Goal: Transaction & Acquisition: Purchase product/service

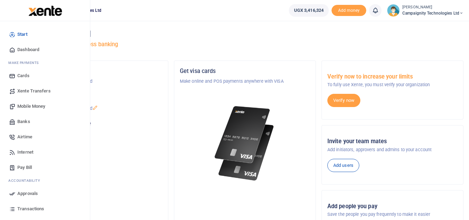
click at [37, 208] on span "Transactions" at bounding box center [30, 208] width 27 height 7
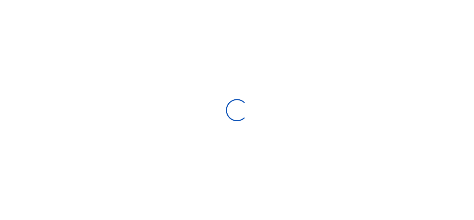
select select
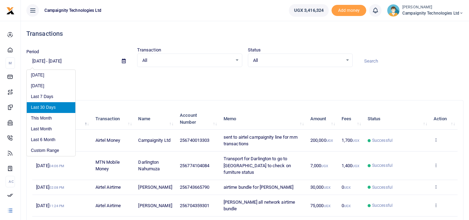
click at [58, 60] on input "08/26/2025 - 09/24/2025" at bounding box center [71, 61] width 90 height 12
click at [50, 141] on li "Last 6 Month" at bounding box center [51, 139] width 49 height 11
type input "03/24/2025 - 09/24/2025"
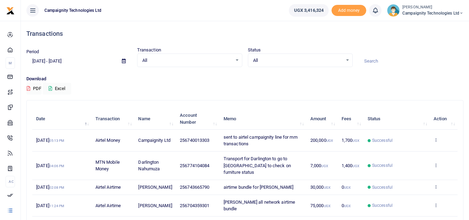
click at [377, 61] on input at bounding box center [410, 61] width 105 height 12
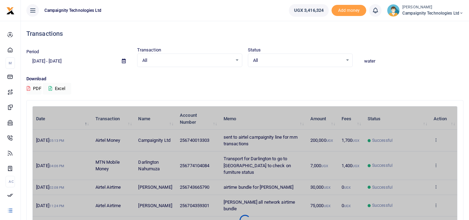
type input "water"
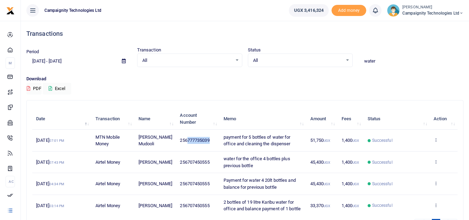
drag, startPoint x: 188, startPoint y: 142, endPoint x: 217, endPoint y: 143, distance: 29.5
click at [217, 143] on td "256777735039" at bounding box center [198, 140] width 44 height 22
copy span "777735039"
drag, startPoint x: 187, startPoint y: 161, endPoint x: 213, endPoint y: 161, distance: 26.7
click at [213, 161] on td "256707450555" at bounding box center [198, 162] width 44 height 22
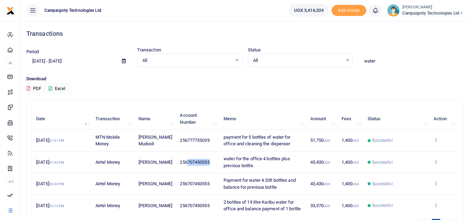
copy span "707450555"
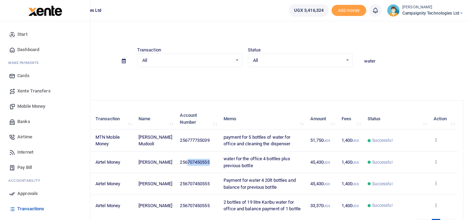
click at [32, 107] on span "Mobile Money" at bounding box center [31, 106] width 28 height 7
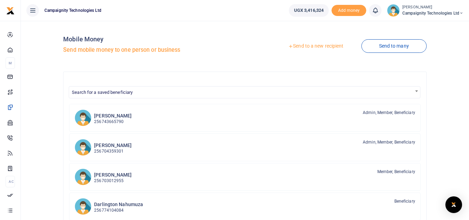
click at [313, 45] on link "Send to a new recipient" at bounding box center [315, 46] width 91 height 12
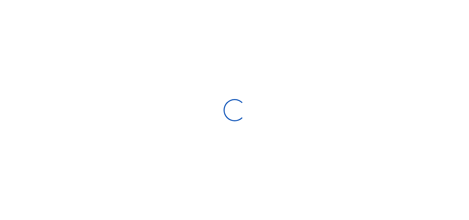
select select
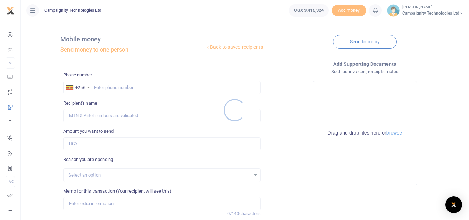
click at [135, 89] on div at bounding box center [234, 110] width 469 height 220
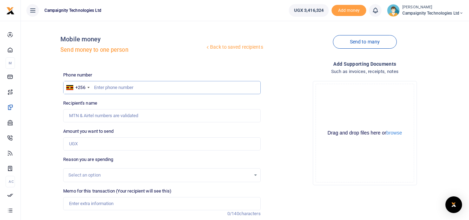
click at [129, 85] on input "text" at bounding box center [161, 87] width 197 height 13
paste input "707450555"
type input "707450555"
click at [97, 142] on input "Amount you want to send" at bounding box center [161, 143] width 197 height 13
type input "30,000"
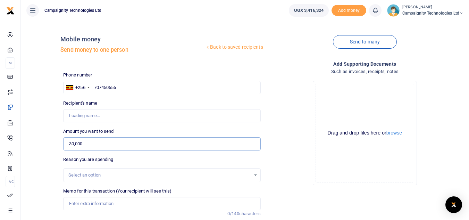
type input "Isaac Mudooli"
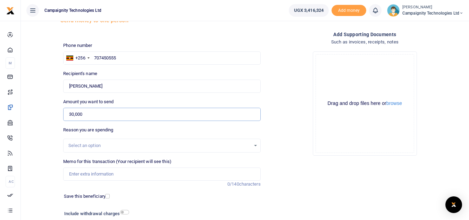
scroll to position [42, 0]
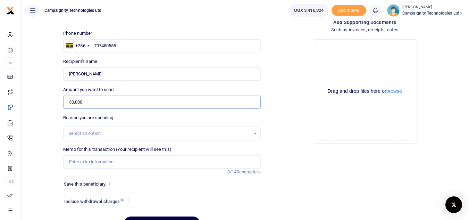
type input "30,000"
click at [127, 162] on input "Memo for this transaction (Your recipient will see this)" at bounding box center [161, 161] width 197 height 13
type input "Paid for 5 bottles of water for the office filter"
click at [126, 201] on input "checkbox" at bounding box center [124, 199] width 9 height 5
checkbox input "true"
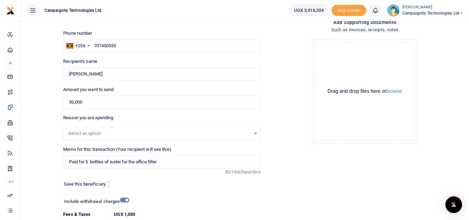
scroll to position [100, 0]
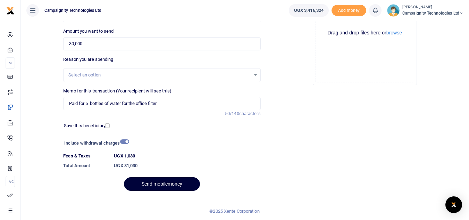
click at [177, 183] on button "Send mobilemoney" at bounding box center [162, 184] width 76 height 14
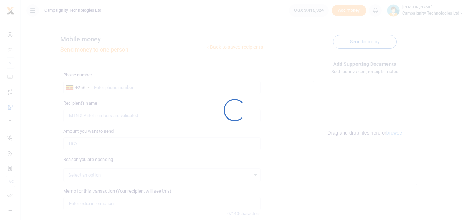
scroll to position [81, 0]
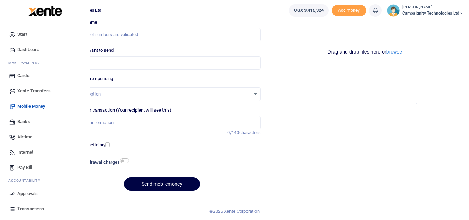
click at [37, 194] on span "Approvals" at bounding box center [27, 193] width 20 height 7
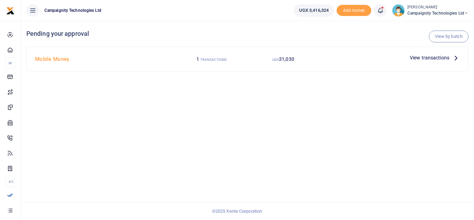
click at [435, 60] on span "View transactions" at bounding box center [430, 58] width 40 height 8
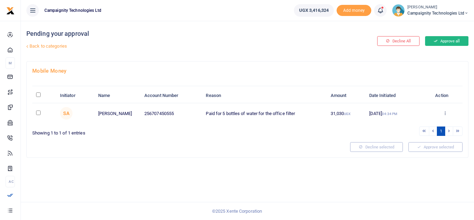
click at [448, 43] on button "Approve all" at bounding box center [446, 41] width 43 height 10
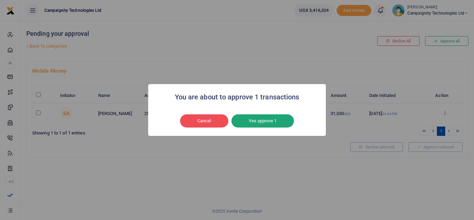
click at [272, 120] on button "Yes approve 1" at bounding box center [262, 120] width 62 height 13
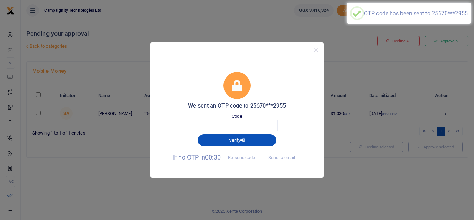
click at [191, 127] on input "text" at bounding box center [176, 125] width 41 height 12
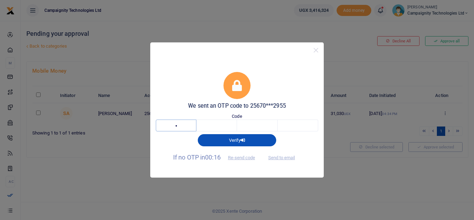
type input "9"
type input "4"
type input "5"
type input "1"
